Goal: Task Accomplishment & Management: Use online tool/utility

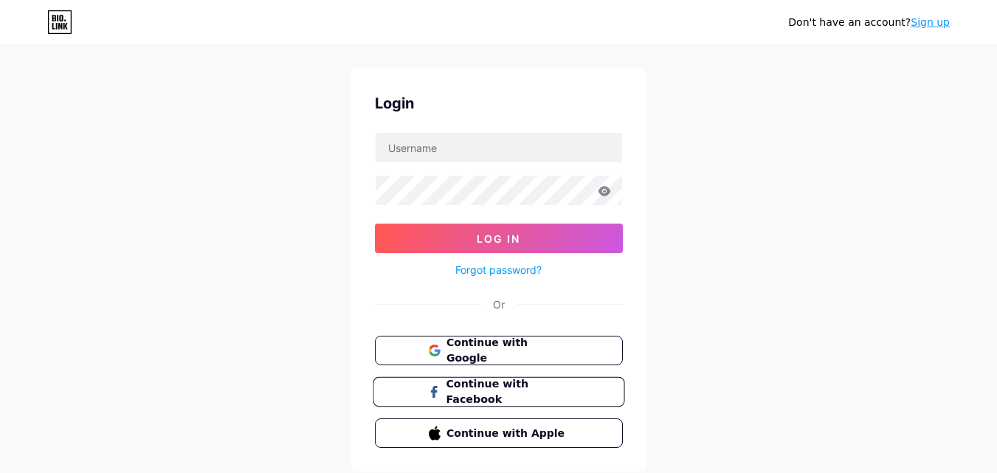
scroll to position [71, 0]
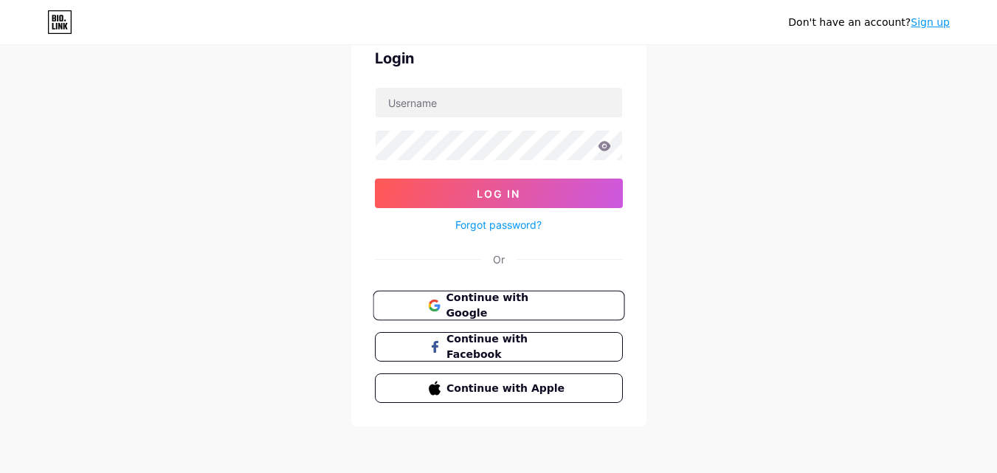
click at [497, 311] on span "Continue with Google" at bounding box center [507, 306] width 123 height 32
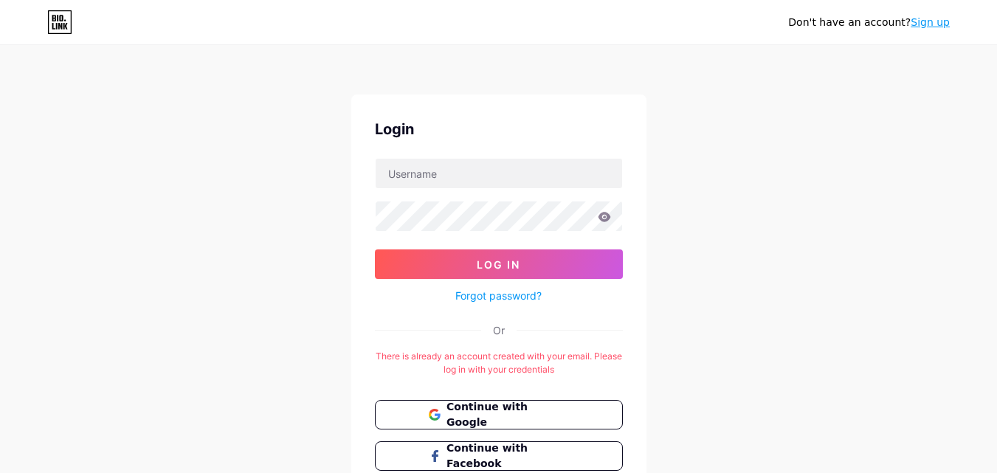
scroll to position [74, 0]
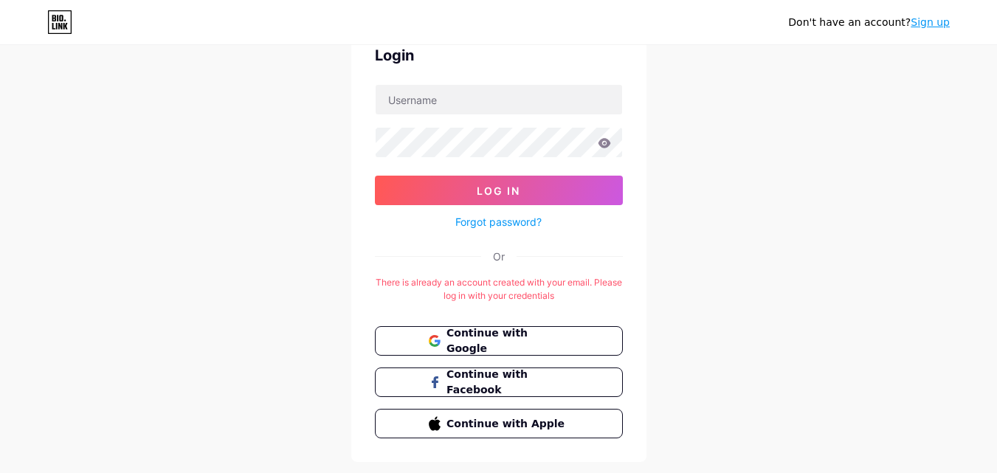
click at [503, 219] on link "Forgot password?" at bounding box center [498, 221] width 86 height 15
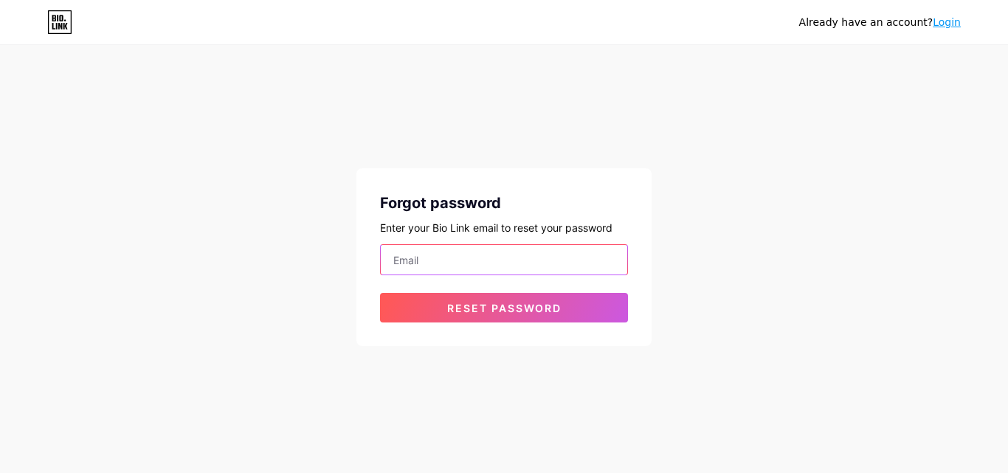
click at [459, 256] on input "email" at bounding box center [504, 260] width 246 height 30
type input "robotsmylife@gmail.com"
click at [438, 250] on input "robotsmylife@gmail.com" at bounding box center [504, 260] width 246 height 30
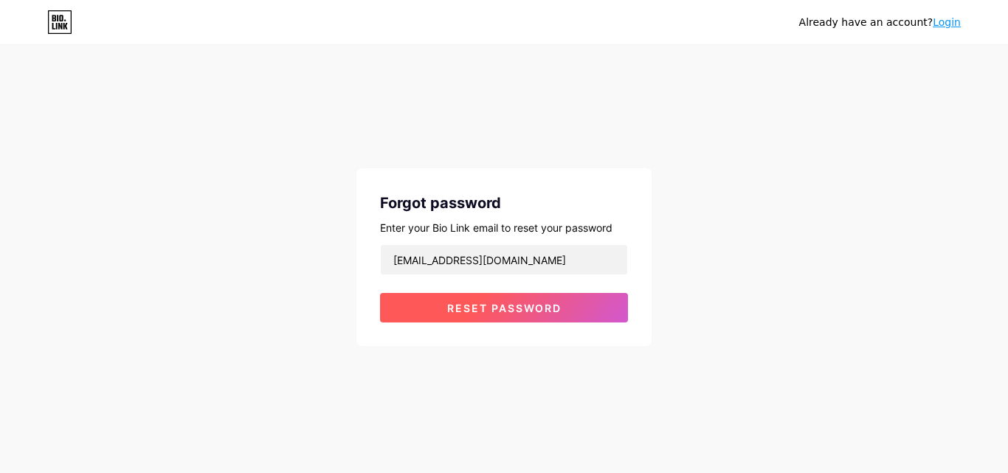
click at [467, 314] on button "Reset password" at bounding box center [504, 308] width 248 height 30
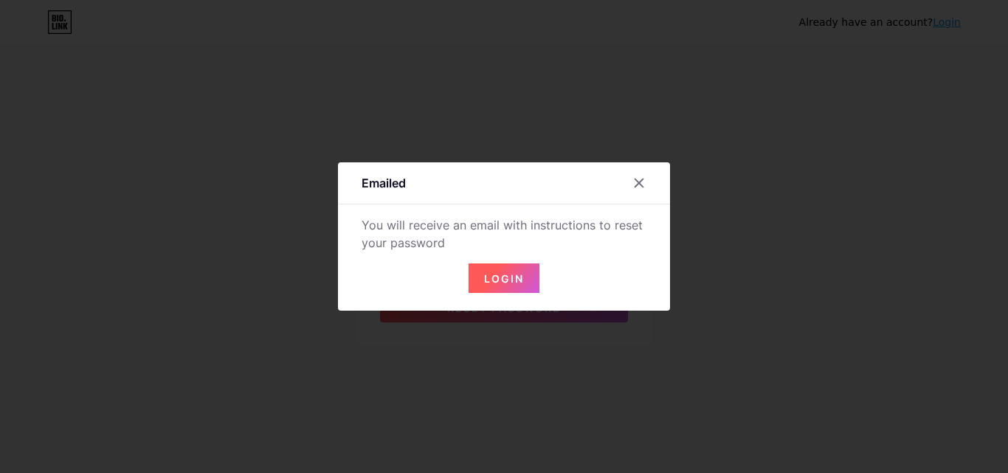
click at [499, 285] on button "Login" at bounding box center [503, 278] width 71 height 30
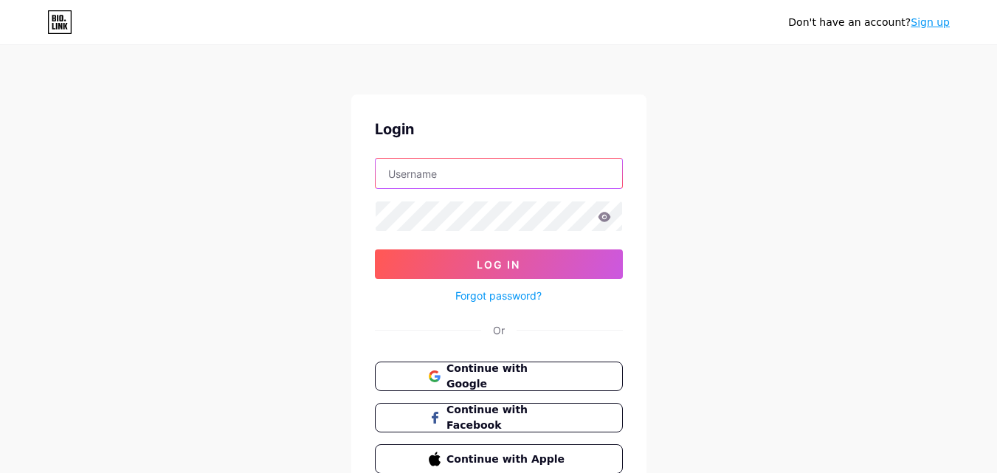
click at [432, 164] on input "text" at bounding box center [498, 174] width 246 height 30
type input "robotsmylife@gmail.com"
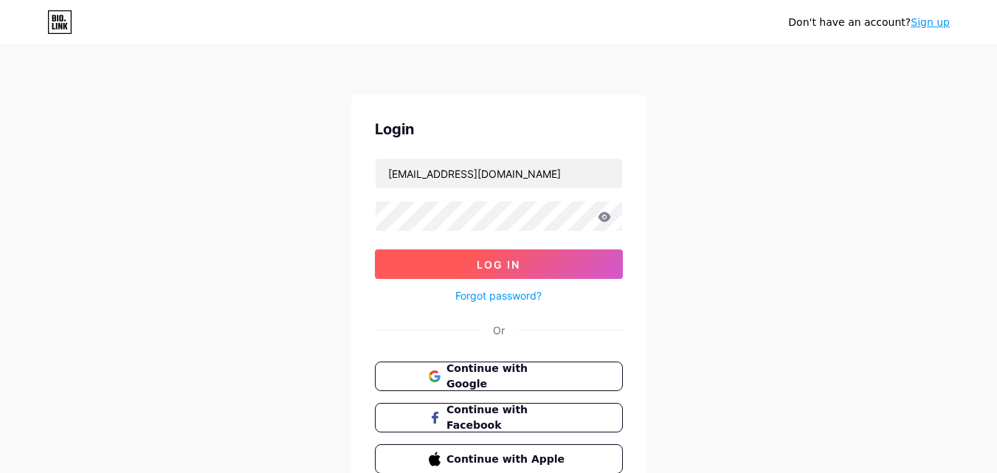
click at [462, 256] on button "Log In" at bounding box center [499, 264] width 248 height 30
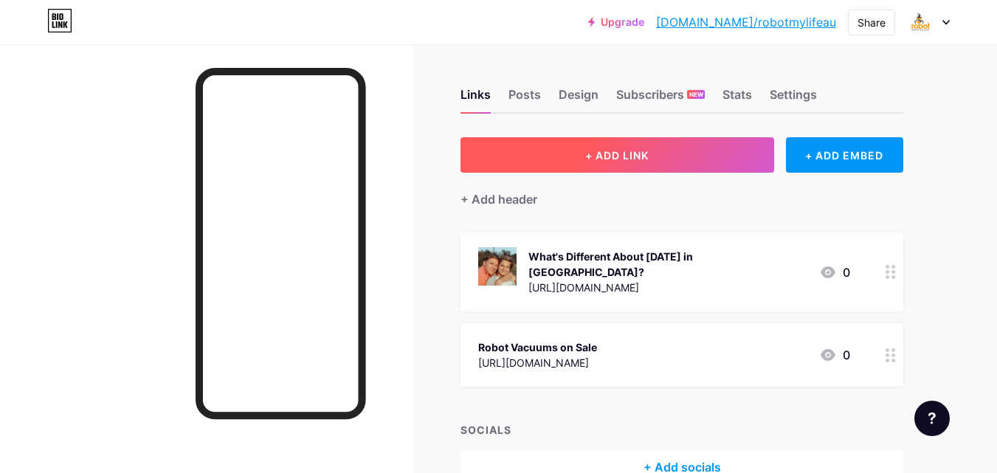
click at [637, 143] on button "+ ADD LINK" at bounding box center [616, 154] width 313 height 35
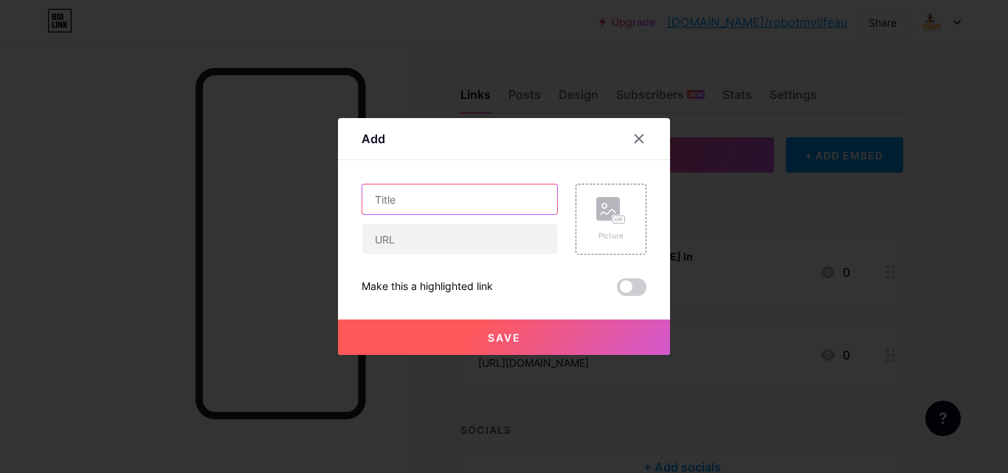
click at [514, 205] on input "text" at bounding box center [459, 199] width 195 height 30
click at [556, 467] on div at bounding box center [504, 236] width 1008 height 473
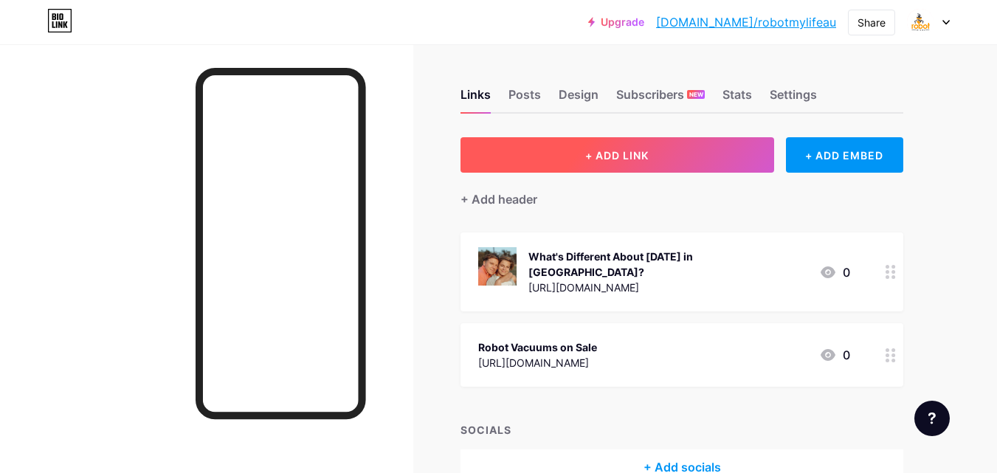
click at [618, 161] on span "+ ADD LINK" at bounding box center [616, 155] width 63 height 13
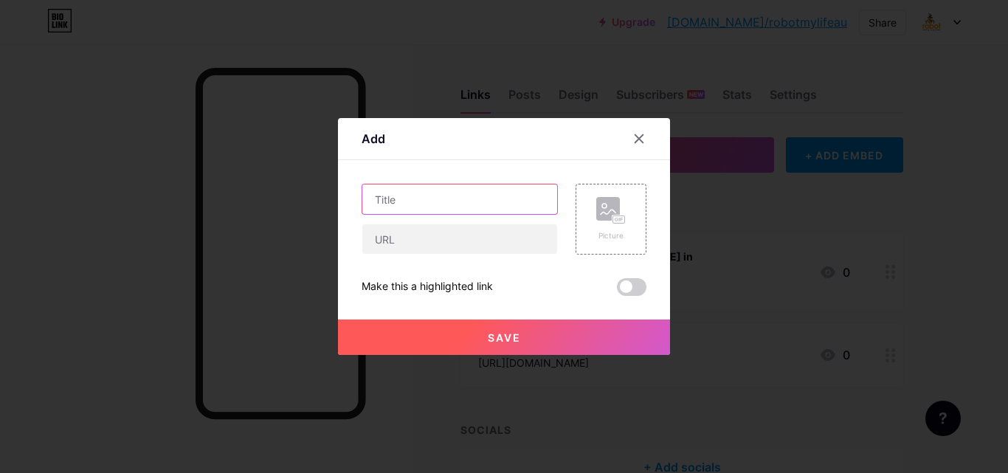
click at [496, 194] on input "text" at bounding box center [459, 199] width 195 height 30
paste input "Buy Robot Pool Cleaner Online in Australia"
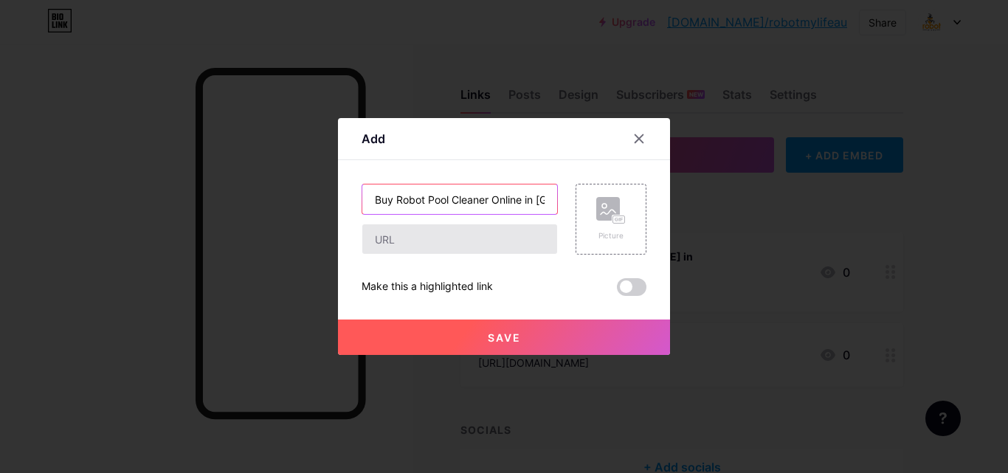
scroll to position [0, 36]
type input "Buy Robot Pool Cleaner Online in Australia"
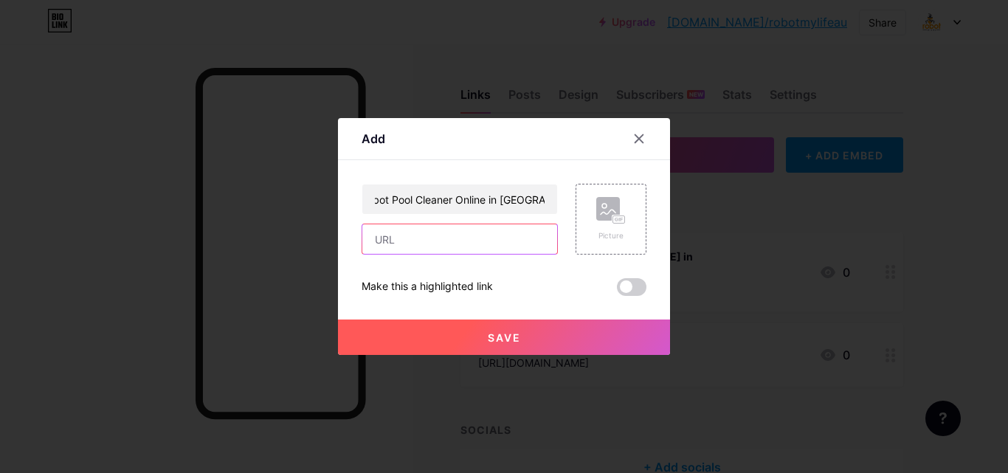
drag, startPoint x: 463, startPoint y: 238, endPoint x: 479, endPoint y: 252, distance: 21.9
click at [463, 238] on input "text" at bounding box center [459, 239] width 195 height 30
paste input "https://robotmylife.com.au/product-category/robot-pool-cleaner/"
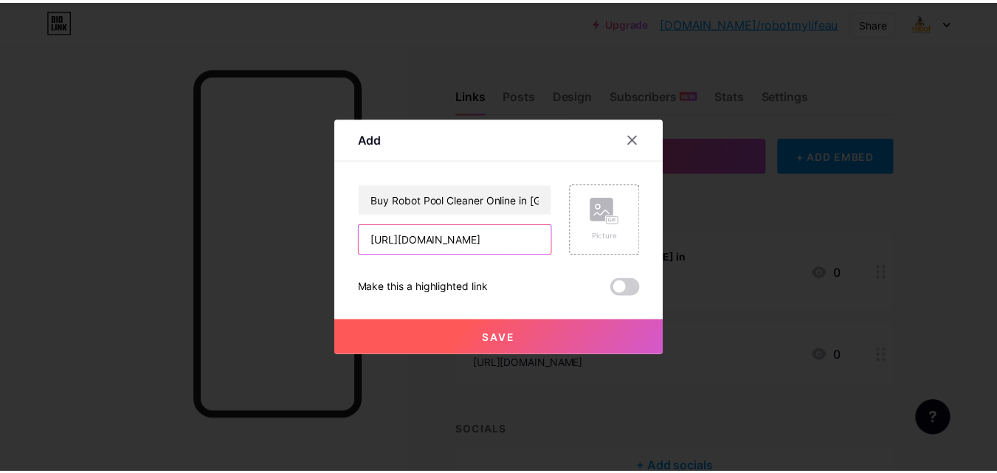
scroll to position [0, 148]
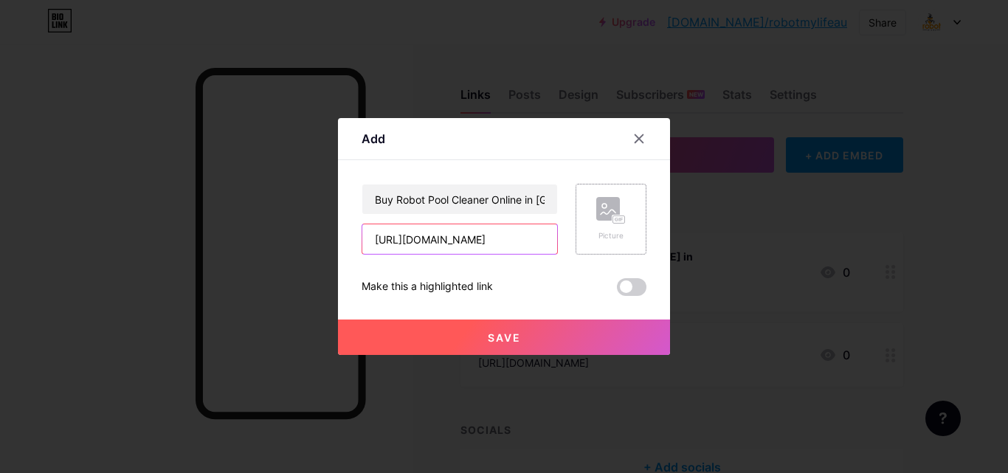
type input "https://robotmylife.com.au/product-category/robot-pool-cleaner/"
click at [596, 215] on rect at bounding box center [608, 209] width 24 height 24
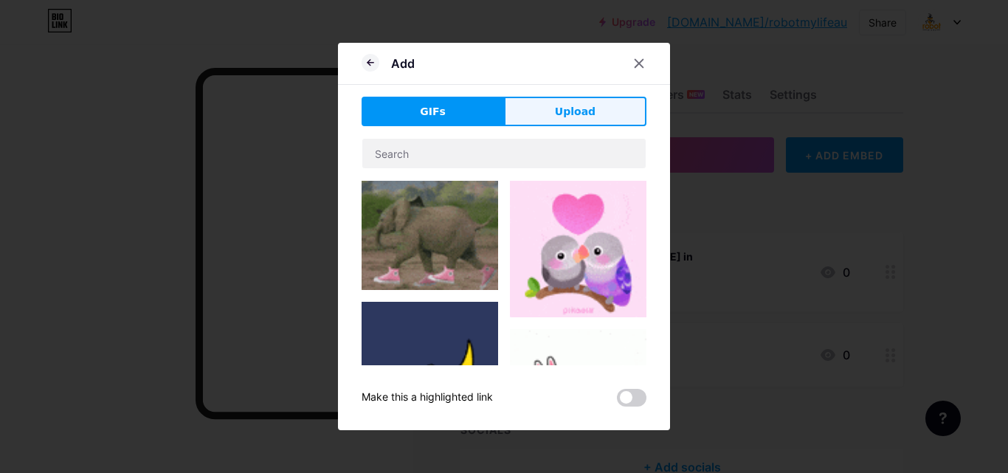
click at [536, 109] on button "Upload" at bounding box center [575, 112] width 142 height 30
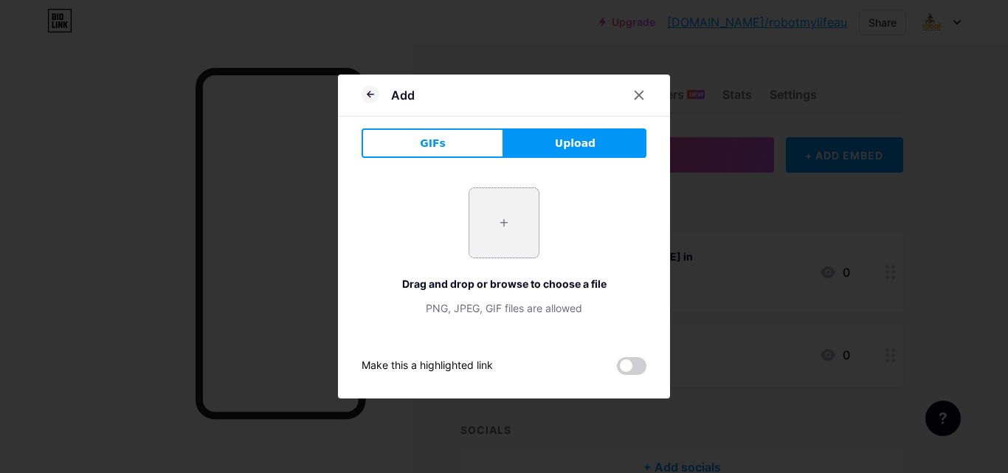
click at [524, 221] on input "file" at bounding box center [503, 222] width 69 height 69
type input "C:\fakepath\p1_new-300x400 (1).jpg"
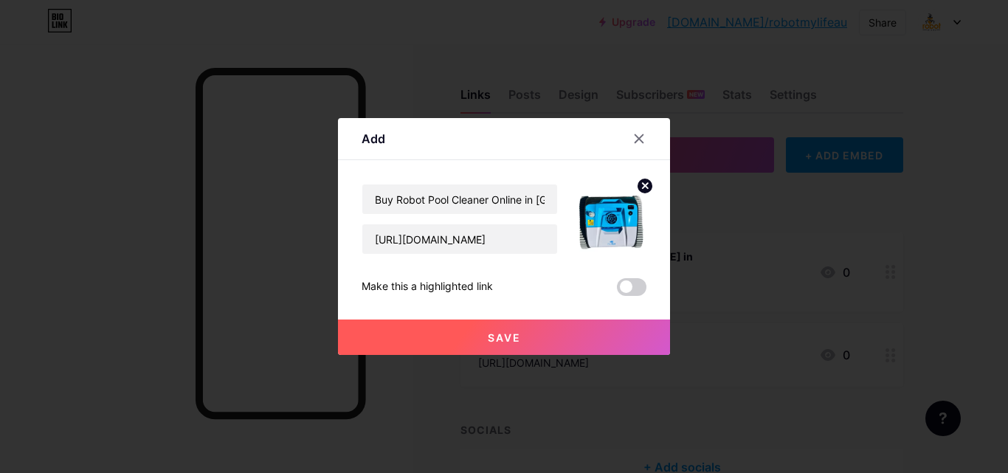
click at [496, 334] on span "Save" at bounding box center [504, 337] width 33 height 13
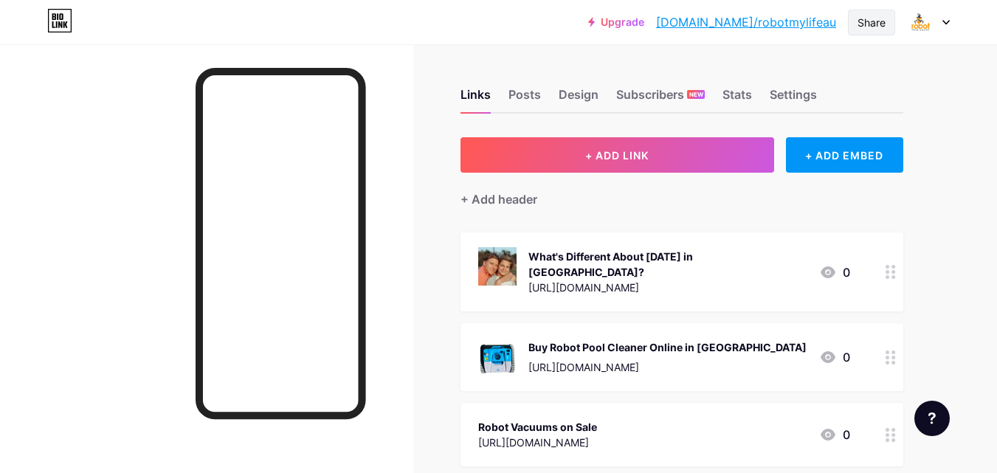
click at [865, 27] on div "Share" at bounding box center [871, 22] width 28 height 15
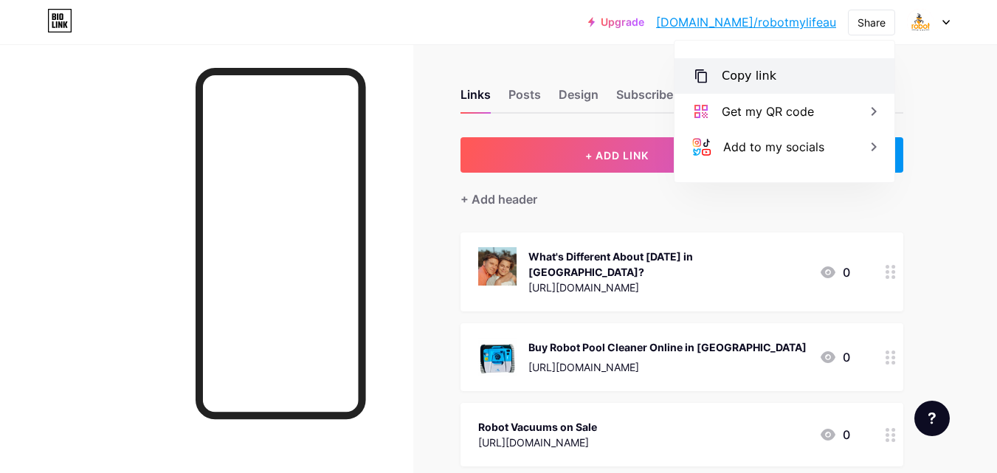
click at [766, 69] on div "Copy link" at bounding box center [748, 76] width 55 height 18
